Goal: Task Accomplishment & Management: Complete application form

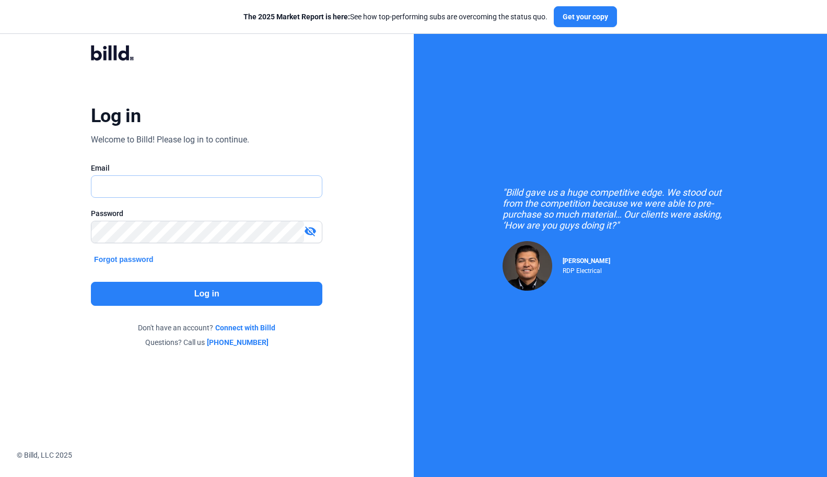
type input "[PERSON_NAME][EMAIL_ADDRESS][DOMAIN_NAME]"
click at [191, 290] on button "Log in" at bounding box center [206, 294] width 231 height 24
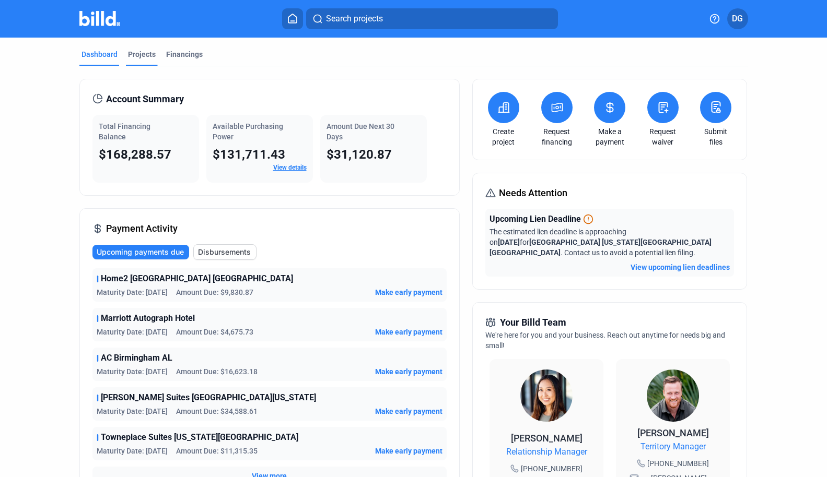
click at [136, 58] on div "Projects" at bounding box center [142, 54] width 28 height 10
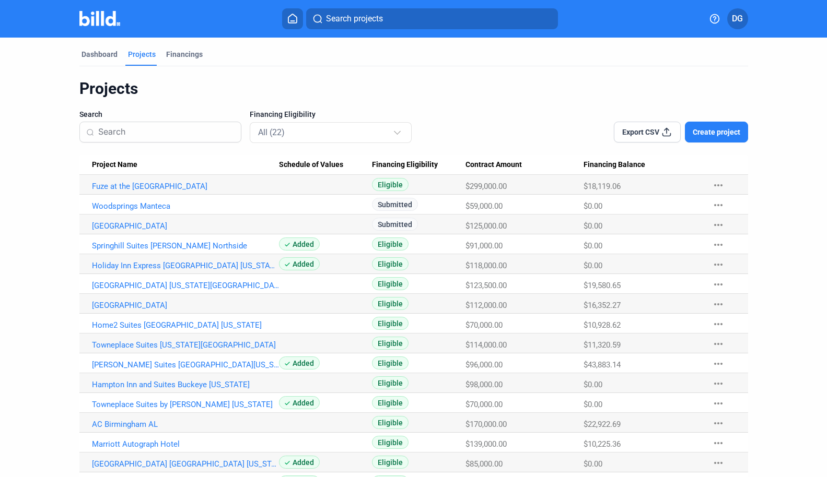
click at [708, 131] on span "Create project" at bounding box center [717, 132] width 48 height 10
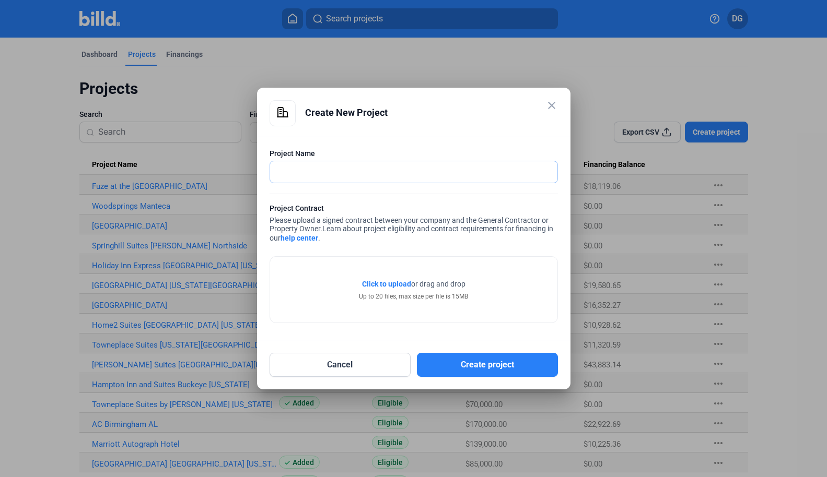
paste input "[GEOGRAPHIC_DATA][PERSON_NAME]"
type input "[GEOGRAPHIC_DATA][PERSON_NAME]"
click at [383, 285] on span "Click to upload" at bounding box center [386, 284] width 49 height 8
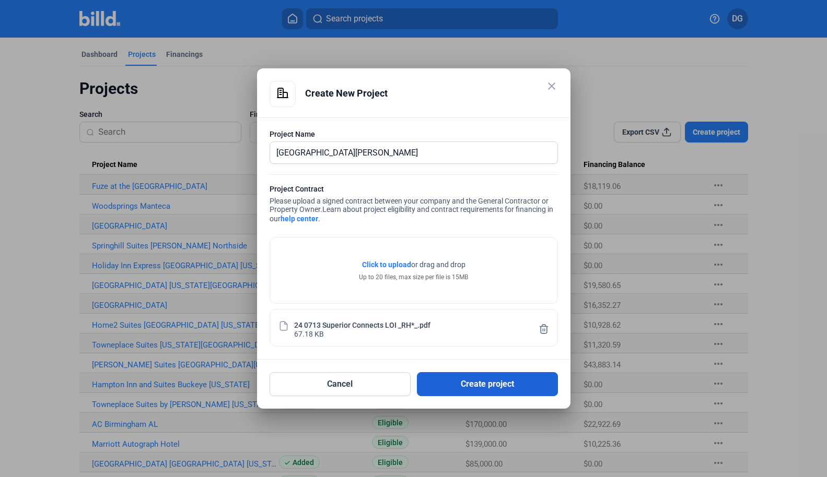
click at [468, 389] on button "Create project" at bounding box center [487, 384] width 141 height 24
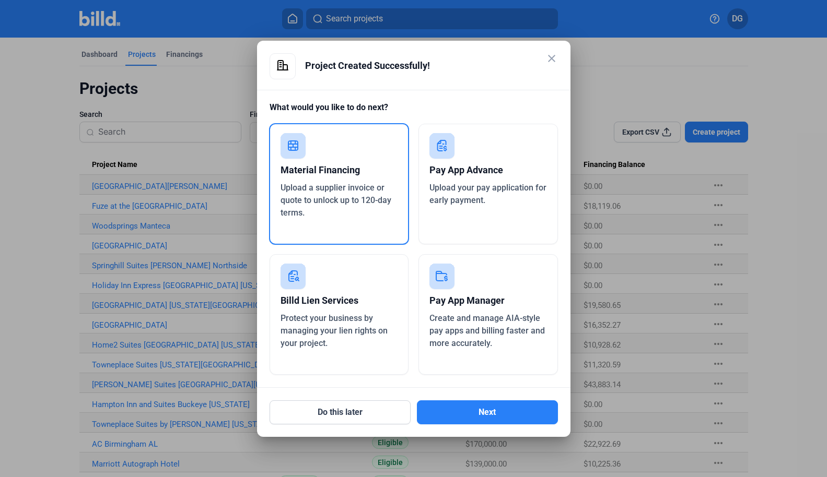
click at [479, 313] on span "Create and manage AIA-style pay apps and billing faster and more accurately." at bounding box center [486, 330] width 115 height 35
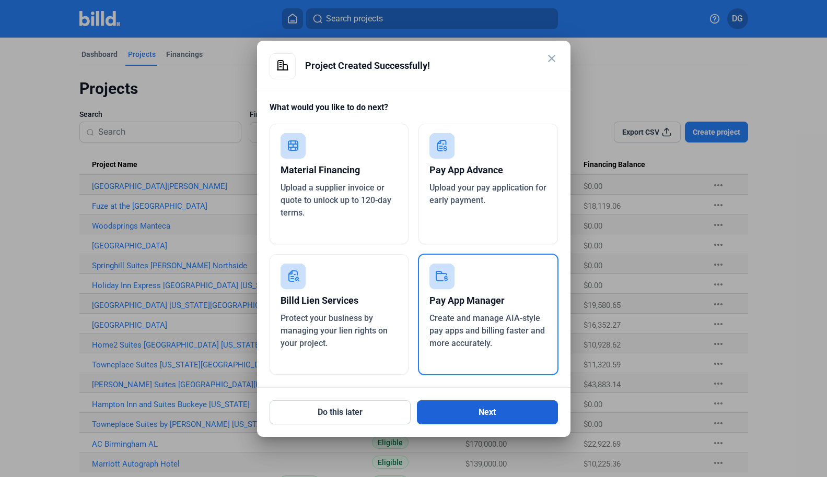
click at [485, 411] on button "Next" at bounding box center [487, 413] width 141 height 24
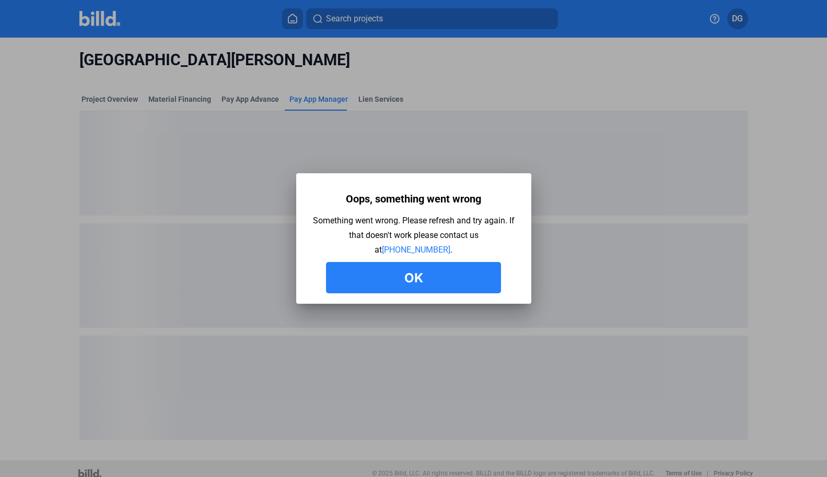
click at [403, 275] on button "Ok" at bounding box center [413, 277] width 175 height 31
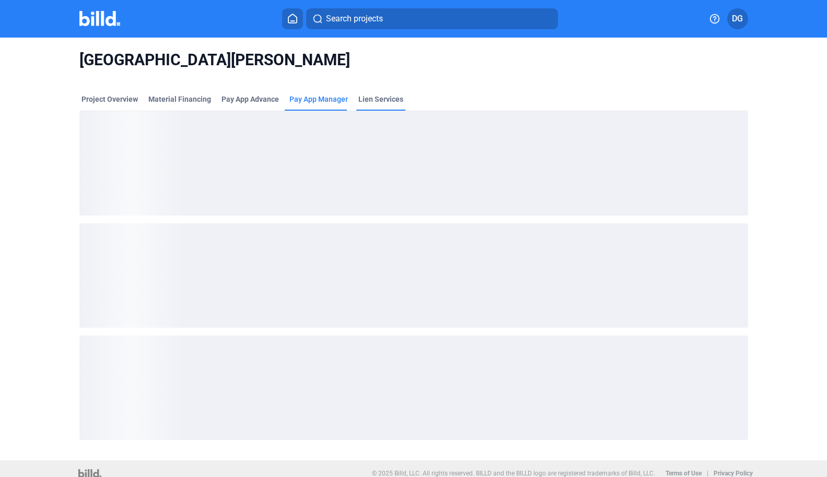
click at [367, 98] on div "Lien Services" at bounding box center [380, 99] width 45 height 10
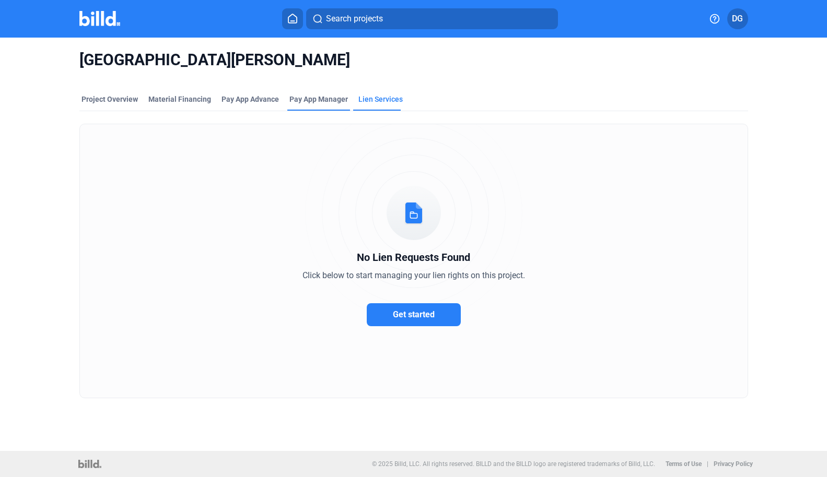
click at [320, 100] on span "Pay App Manager" at bounding box center [318, 99] width 58 height 10
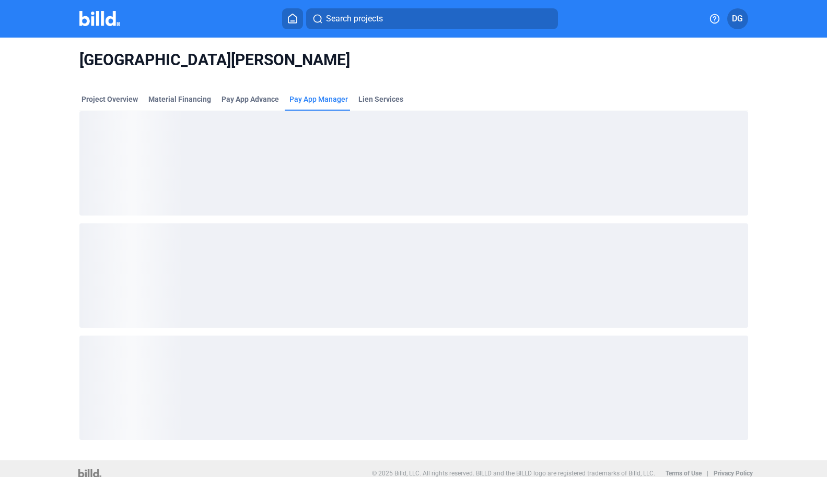
click at [320, 100] on span "Pay App Manager" at bounding box center [318, 99] width 58 height 10
click at [247, 94] on div "Pay App Advance" at bounding box center [249, 99] width 57 height 10
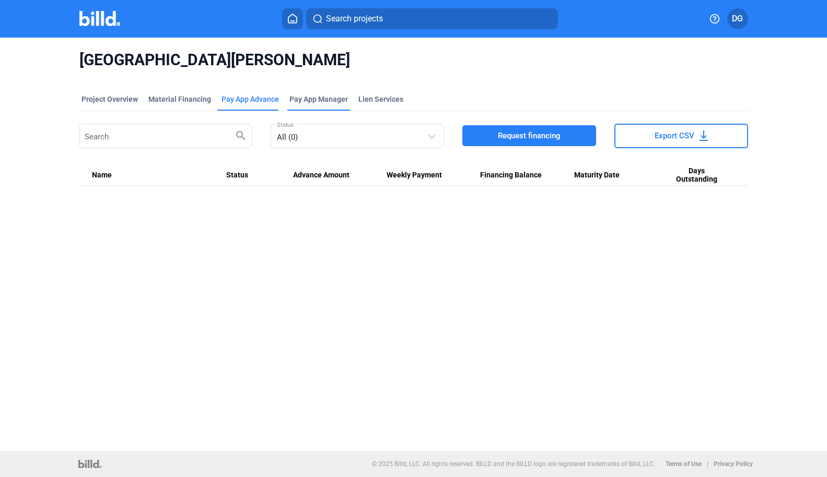
click at [336, 102] on span "Pay App Manager" at bounding box center [318, 99] width 58 height 10
